Goal: Information Seeking & Learning: Learn about a topic

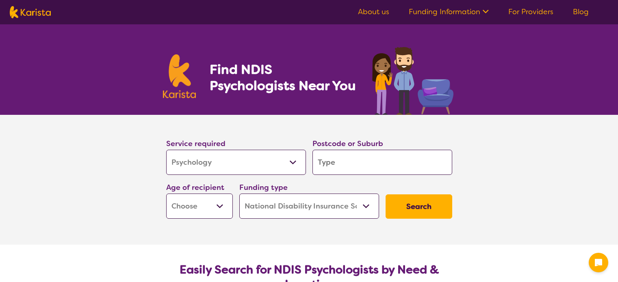
select select "Psychology"
select select "NDIS"
select select "Psychology"
select select "NDIS"
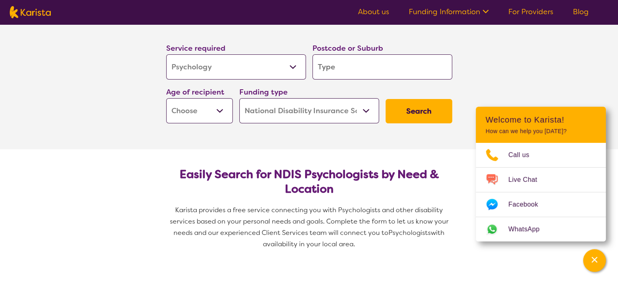
scroll to position [96, 0]
click at [334, 68] on input "search" at bounding box center [382, 66] width 140 height 25
type input "4"
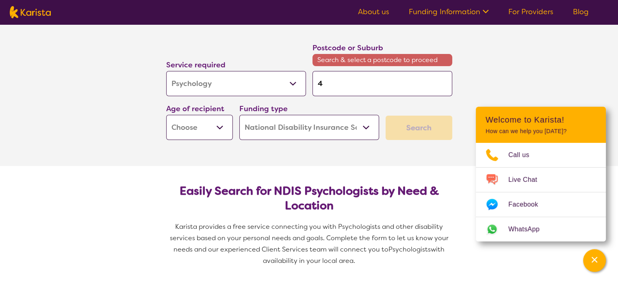
type input "45"
type input "456"
type input "4561"
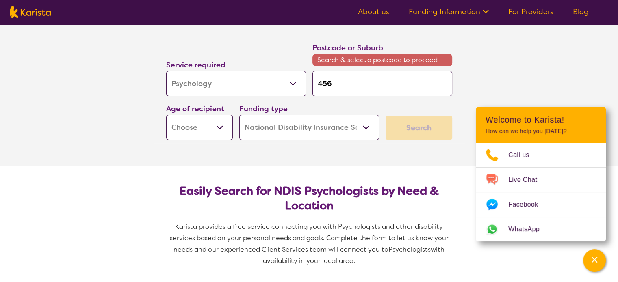
type input "4561"
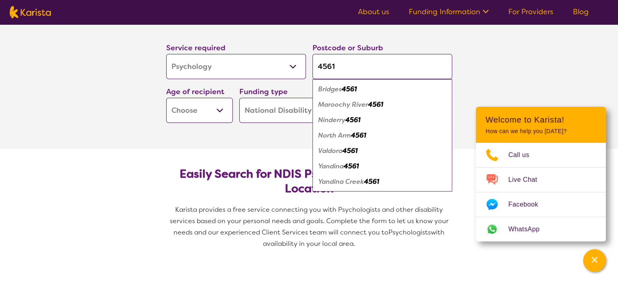
type input "4561"
click at [386, 104] on div "Maroochy River 4561" at bounding box center [382, 104] width 132 height 15
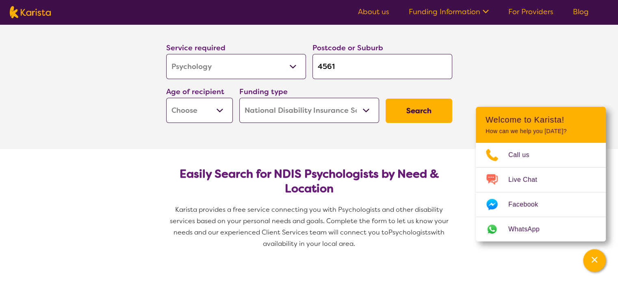
click at [217, 106] on select "Early Childhood - 0 to 9 Child - 10 to 11 Adolescent - 12 to 17 Adult - 18 to 6…" at bounding box center [199, 110] width 67 height 25
select select "AS"
click at [166, 98] on select "Early Childhood - 0 to 9 Child - 10 to 11 Adolescent - 12 to 17 Adult - 18 to 6…" at bounding box center [199, 110] width 67 height 25
select select "AS"
click at [214, 108] on select "Early Childhood - 0 to 9 Child - 10 to 11 Adolescent - 12 to 17 Adult - 18 to 6…" at bounding box center [199, 110] width 67 height 25
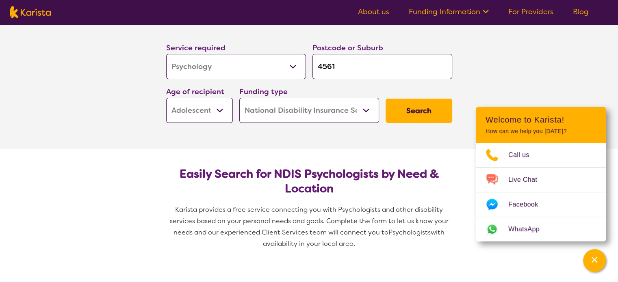
select select "AD"
click at [166, 98] on select "Early Childhood - 0 to 9 Child - 10 to 11 Adolescent - 12 to 17 Adult - 18 to 6…" at bounding box center [199, 110] width 67 height 25
select select "AD"
click at [221, 112] on select "Early Childhood - 0 to 9 Child - 10 to 11 Adolescent - 12 to 17 Adult - 18 to 6…" at bounding box center [199, 110] width 67 height 25
select select
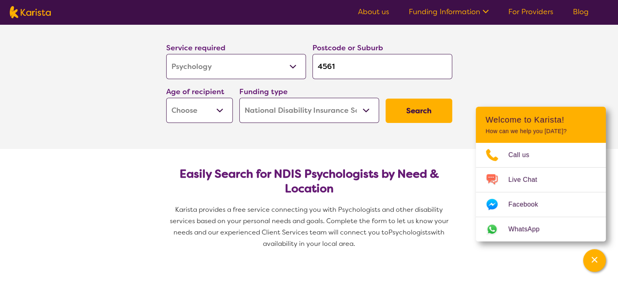
click at [166, 98] on select "Early Childhood - 0 to 9 Child - 10 to 11 Adolescent - 12 to 17 Adult - 18 to 6…" at bounding box center [199, 110] width 67 height 25
select select
click at [268, 145] on section "Service required Allied Health Assistant Assessment (ADHD or Autism) Behaviour …" at bounding box center [309, 84] width 325 height 130
click at [419, 122] on button "Search" at bounding box center [419, 111] width 67 height 24
click at [198, 105] on select "Early Childhood - 0 to 9 Child - 10 to 11 Adolescent - 12 to 17 Adult - 18 to 6…" at bounding box center [199, 110] width 67 height 25
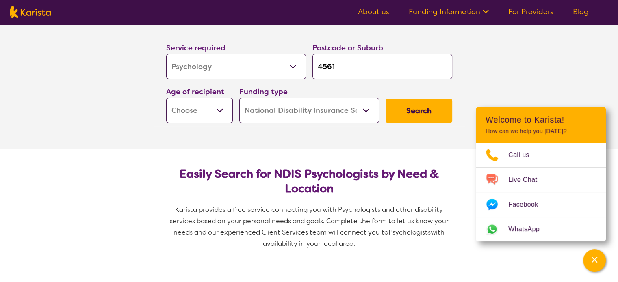
select select "AS"
click at [166, 98] on select "Early Childhood - 0 to 9 Child - 10 to 11 Adolescent - 12 to 17 Adult - 18 to 6…" at bounding box center [199, 110] width 67 height 25
select select "AS"
click at [214, 113] on select "Early Childhood - 0 to 9 Child - 10 to 11 Adolescent - 12 to 17 Adult - 18 to 6…" at bounding box center [199, 110] width 67 height 25
select select "AD"
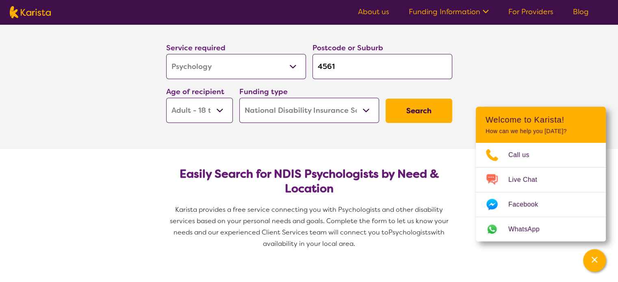
click at [166, 98] on select "Early Childhood - 0 to 9 Child - 10 to 11 Adolescent - 12 to 17 Adult - 18 to 6…" at bounding box center [199, 110] width 67 height 25
select select "AD"
click at [417, 115] on button "Search" at bounding box center [419, 111] width 67 height 24
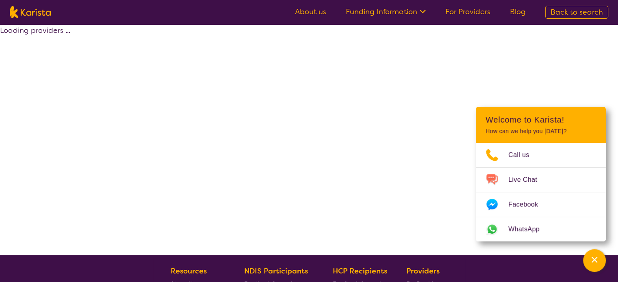
select select "by_score"
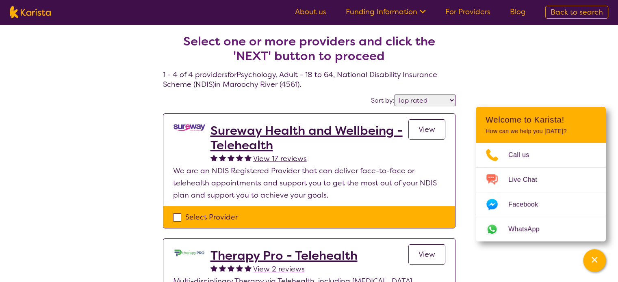
click at [420, 98] on select "Highly reviewed Top rated" at bounding box center [424, 101] width 61 height 12
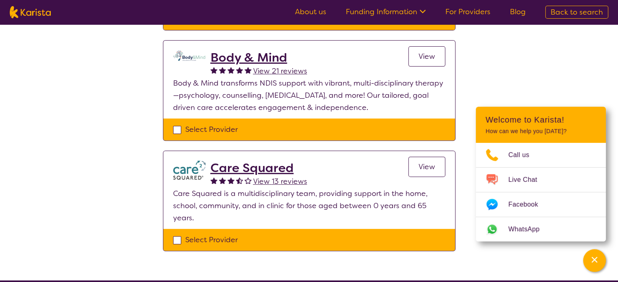
scroll to position [309, 0]
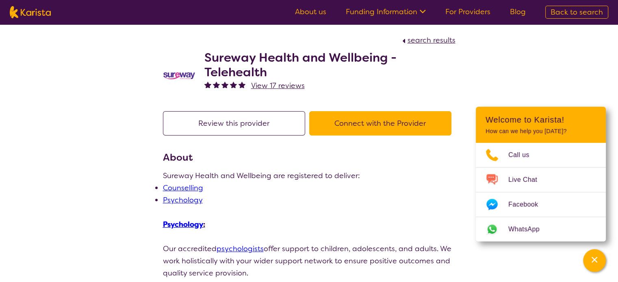
click at [363, 130] on button "Connect with the Provider" at bounding box center [380, 123] width 142 height 24
